Goal: Check status: Check status

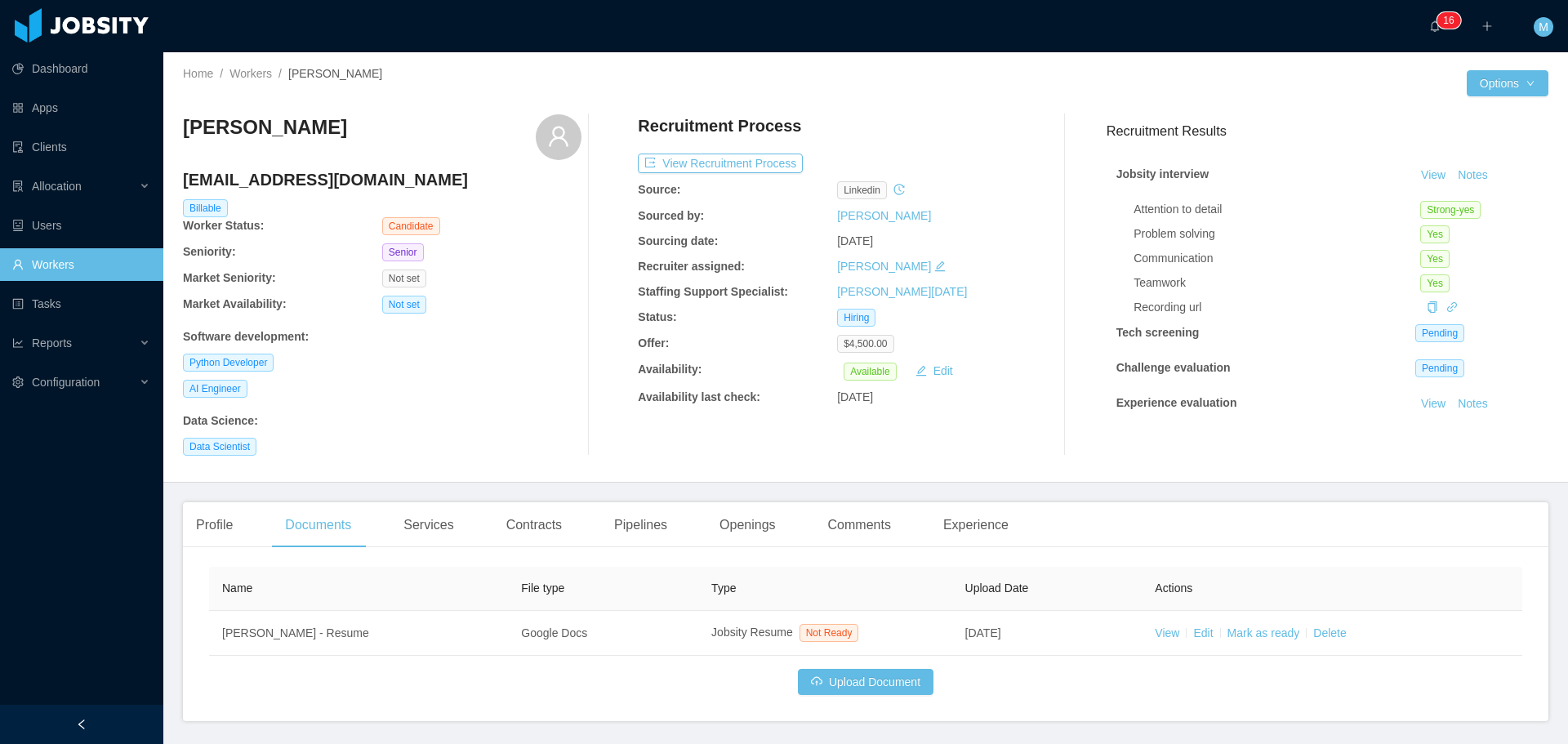
click at [65, 263] on link "Workers" at bounding box center [81, 264] width 138 height 32
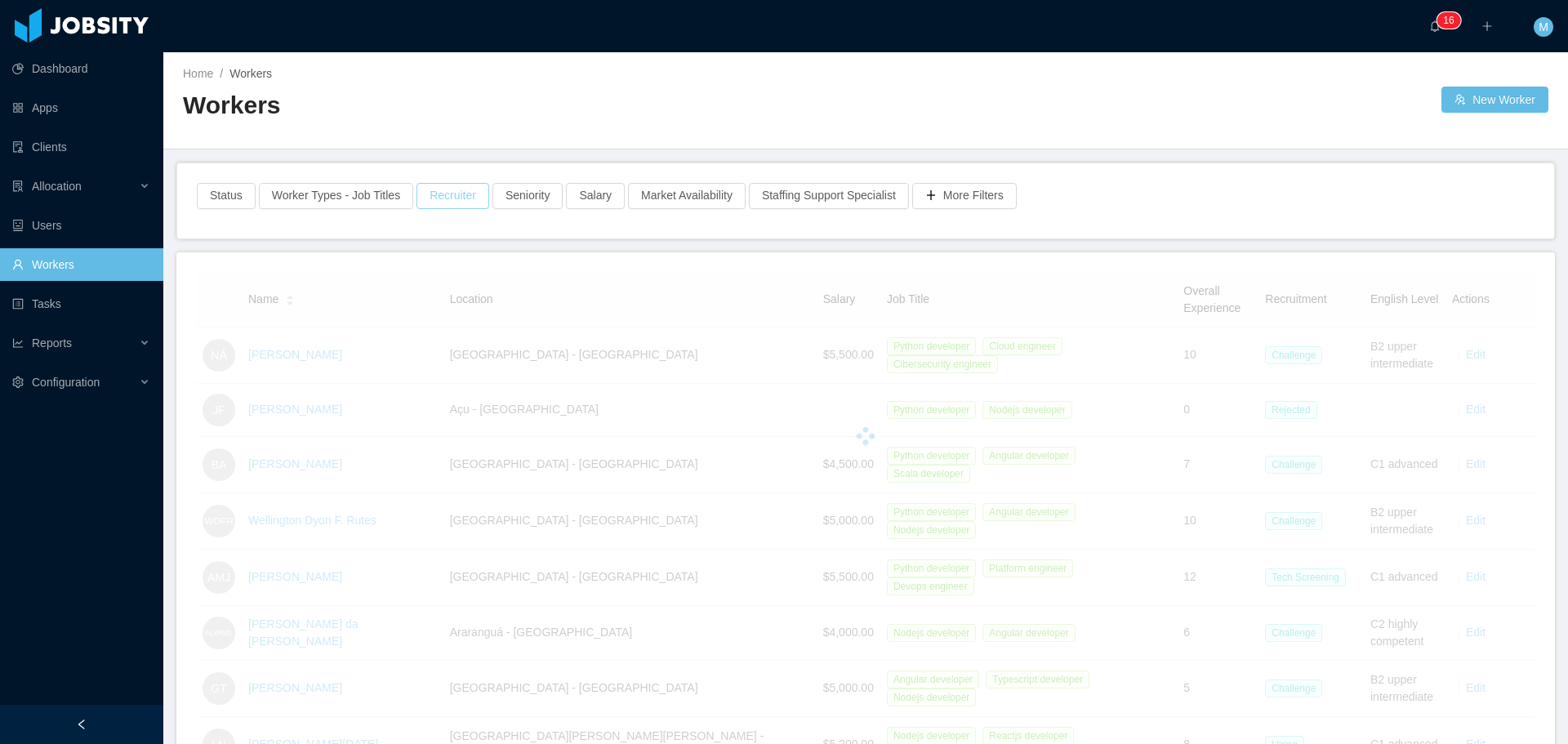
click at [457, 187] on button "Recruiter" at bounding box center [452, 195] width 73 height 26
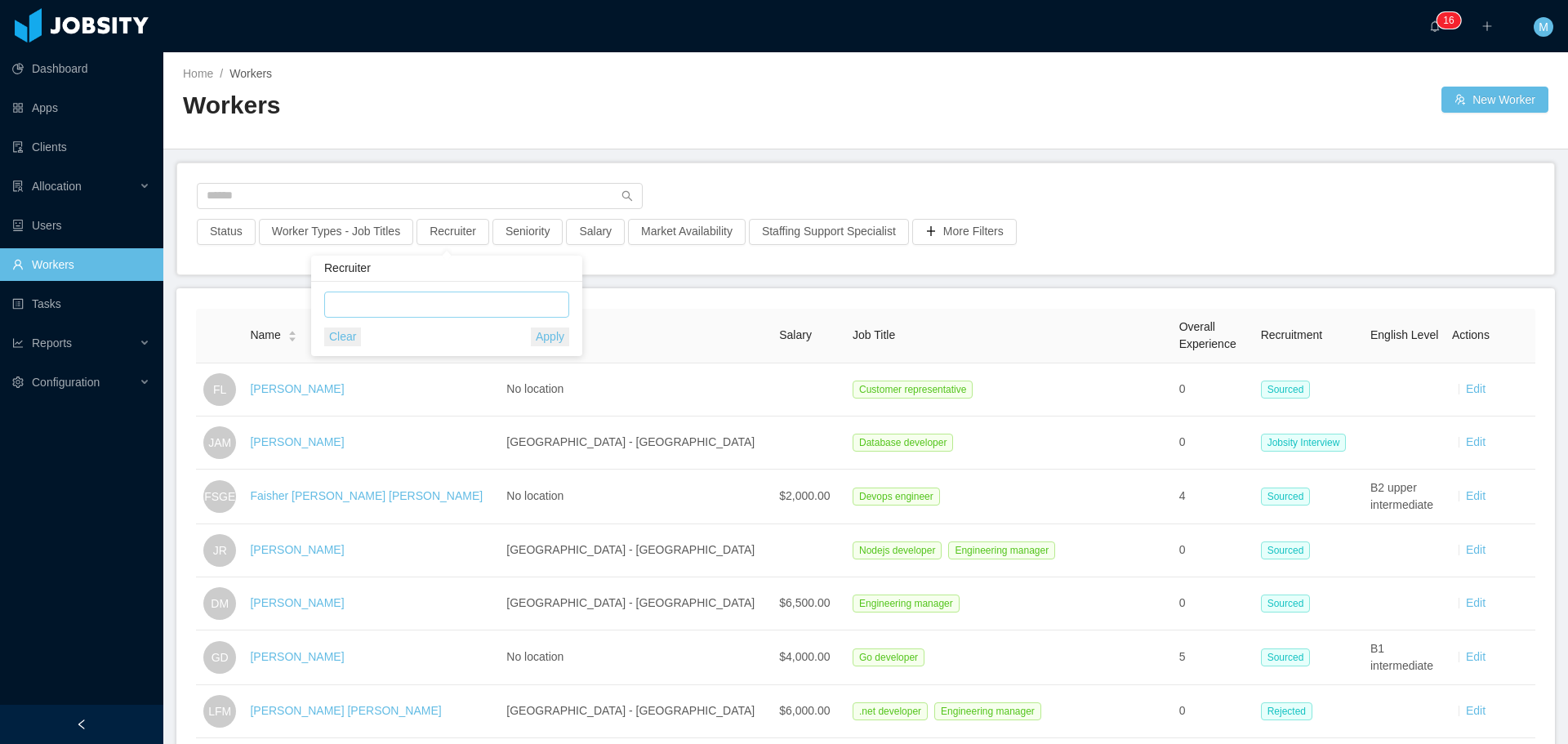
click at [382, 308] on div at bounding box center [445, 305] width 230 height 25
click at [417, 341] on li "[PERSON_NAME]" at bounding box center [446, 337] width 245 height 26
click at [659, 287] on main "Home / Workers / Workers New Worker Status Worker Types - Job Titles Recruiter …" at bounding box center [866, 398] width 1405 height 691
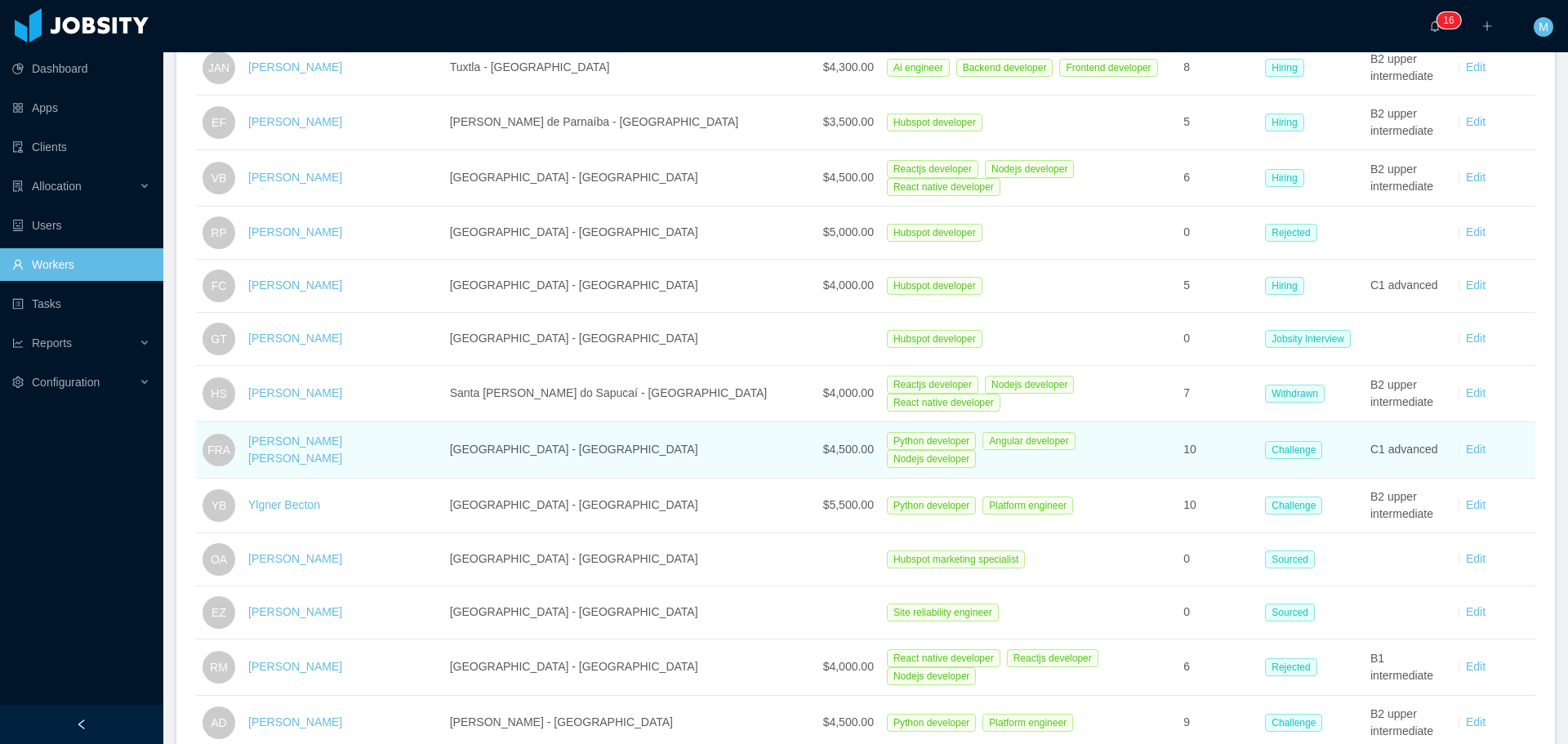
scroll to position [1167, 0]
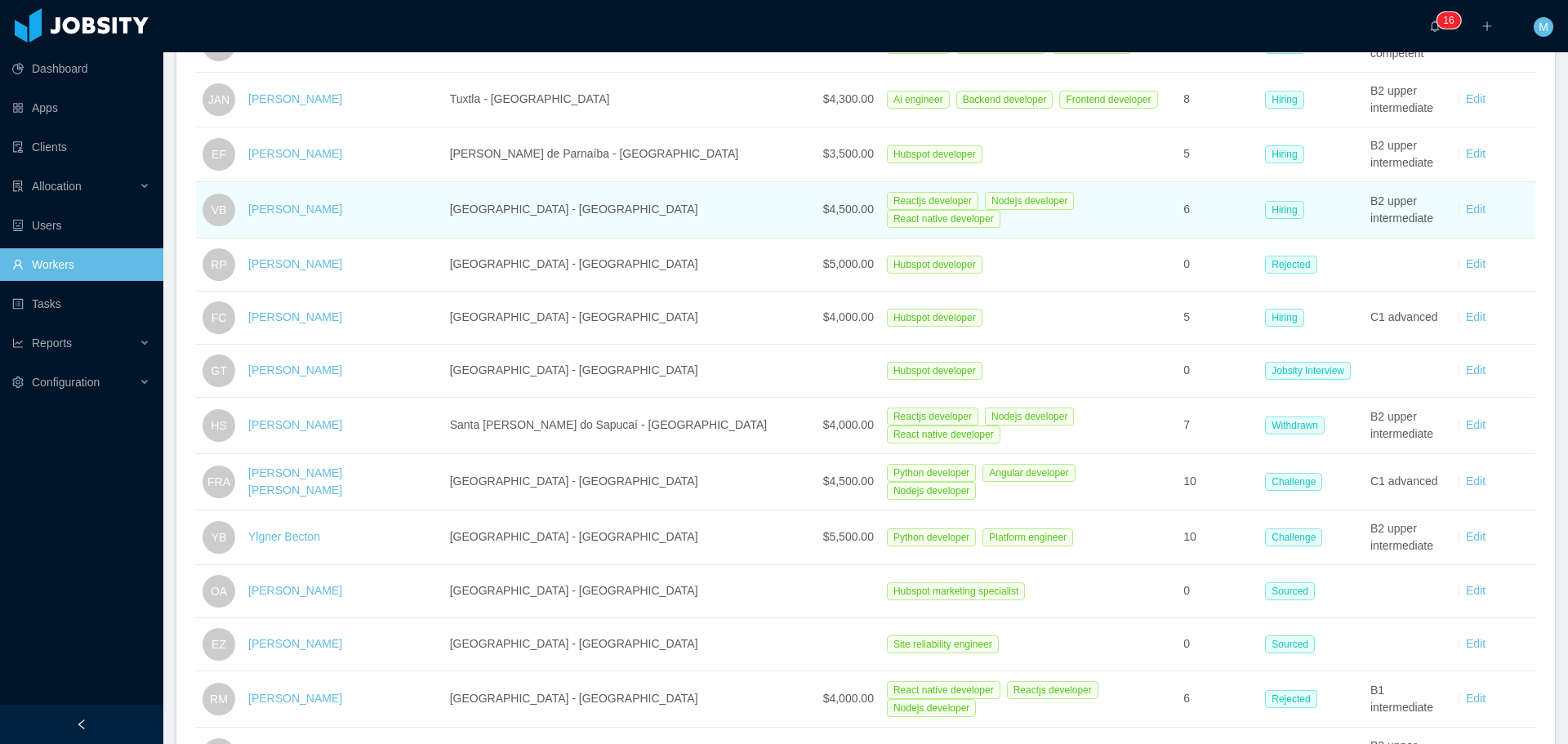
click at [298, 201] on div "[PERSON_NAME]" at bounding box center [295, 209] width 94 height 17
click at [287, 202] on link "[PERSON_NAME]" at bounding box center [295, 208] width 94 height 13
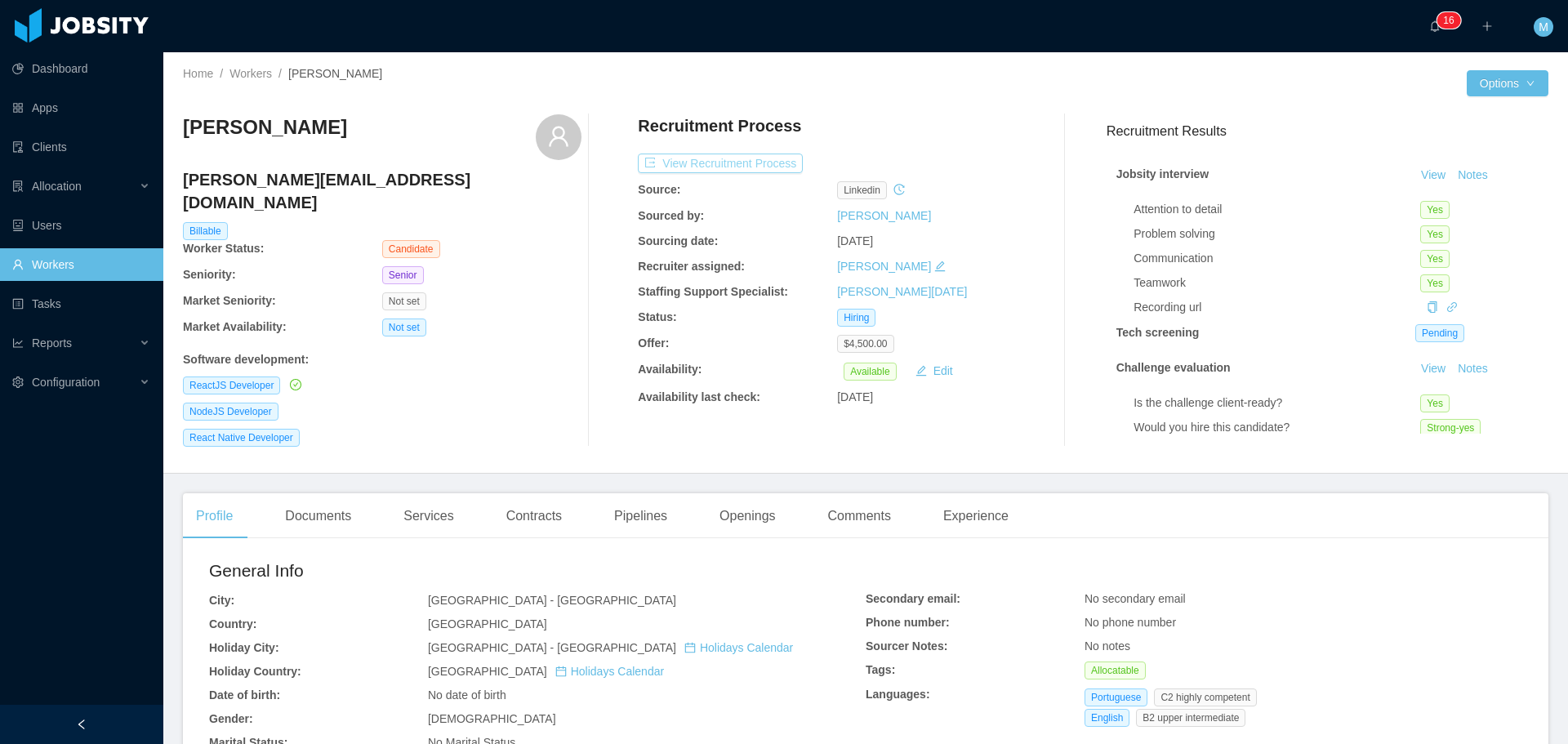
click at [680, 162] on button "View Recruitment Process" at bounding box center [720, 163] width 165 height 20
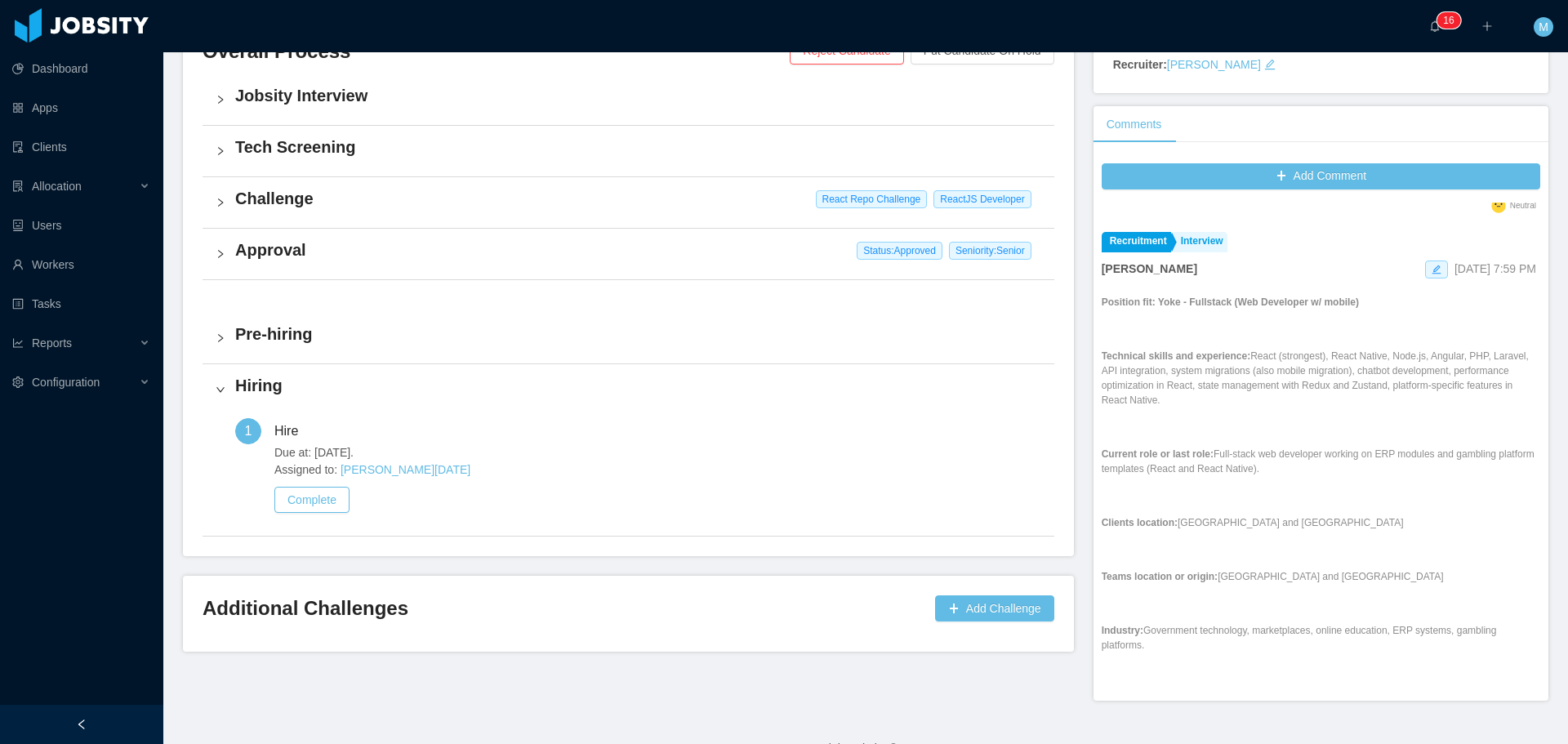
scroll to position [908, 0]
